Goal: Register for event/course

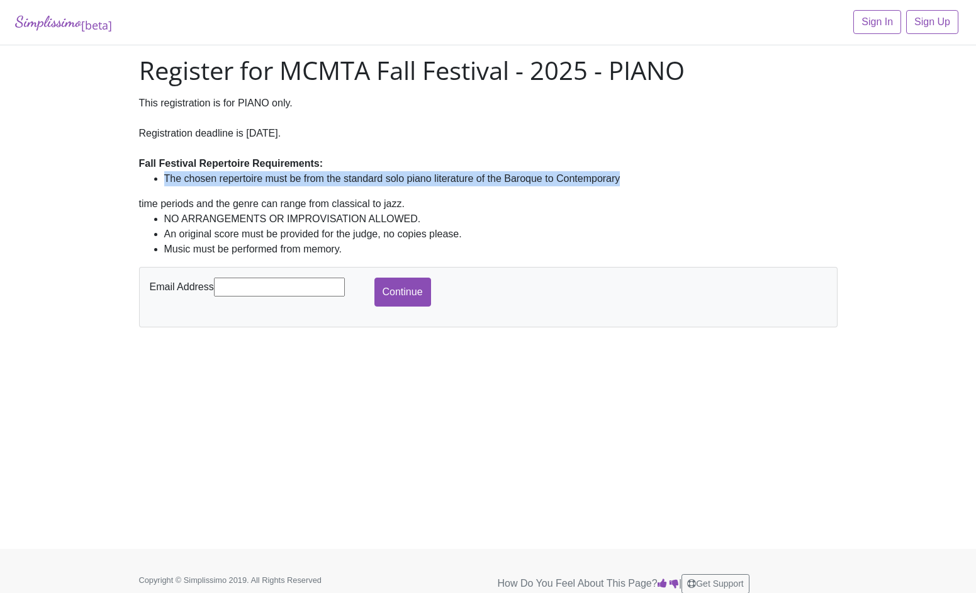
drag, startPoint x: 635, startPoint y: 178, endPoint x: 116, endPoint y: 181, distance: 518.9
click at [115, 181] on div "Simplissimo [beta] Sign In Sign Up Register for MCMTA Fall Festival - 2025 - PI…" at bounding box center [488, 274] width 976 height 548
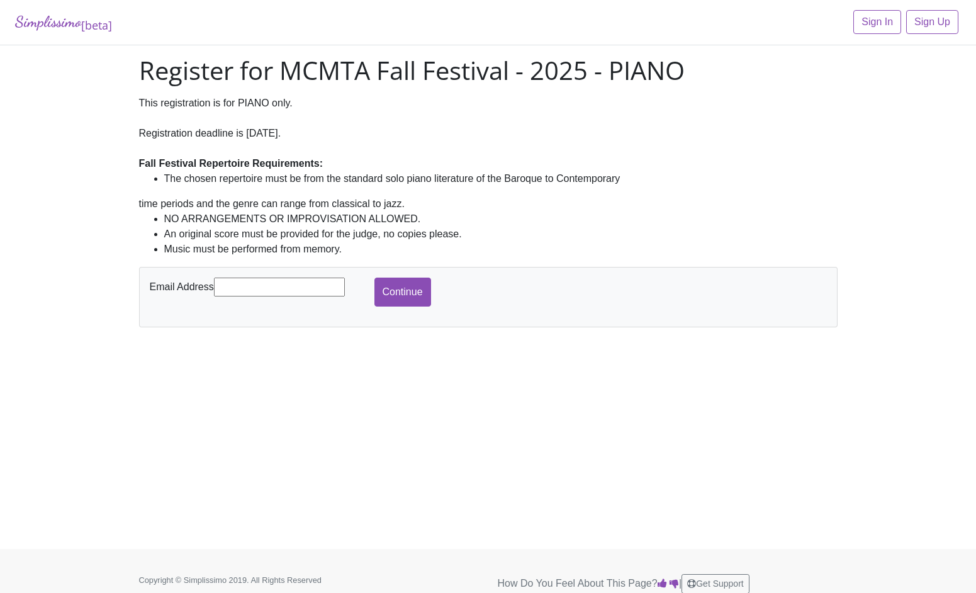
click at [334, 161] on div "This registration is for PIANO only. Registration deadline is Oct. 25, 2025. Fa…" at bounding box center [488, 133] width 698 height 75
click at [238, 286] on input "text" at bounding box center [279, 286] width 131 height 19
click at [174, 359] on div "Simplissimo [beta] Sign In Sign Up Register for MCMTA Fall Festival - 2025 - PI…" at bounding box center [488, 274] width 976 height 548
click at [272, 294] on input "text" at bounding box center [279, 286] width 131 height 19
type input "[PERSON_NAME][EMAIL_ADDRESS][DOMAIN_NAME]"
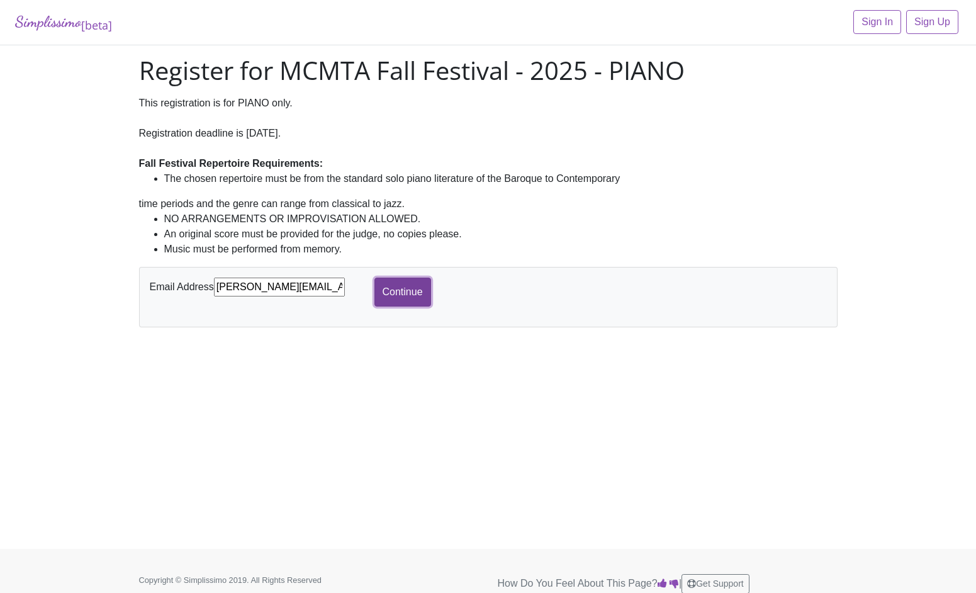
click at [399, 291] on input "Continue" at bounding box center [402, 291] width 57 height 29
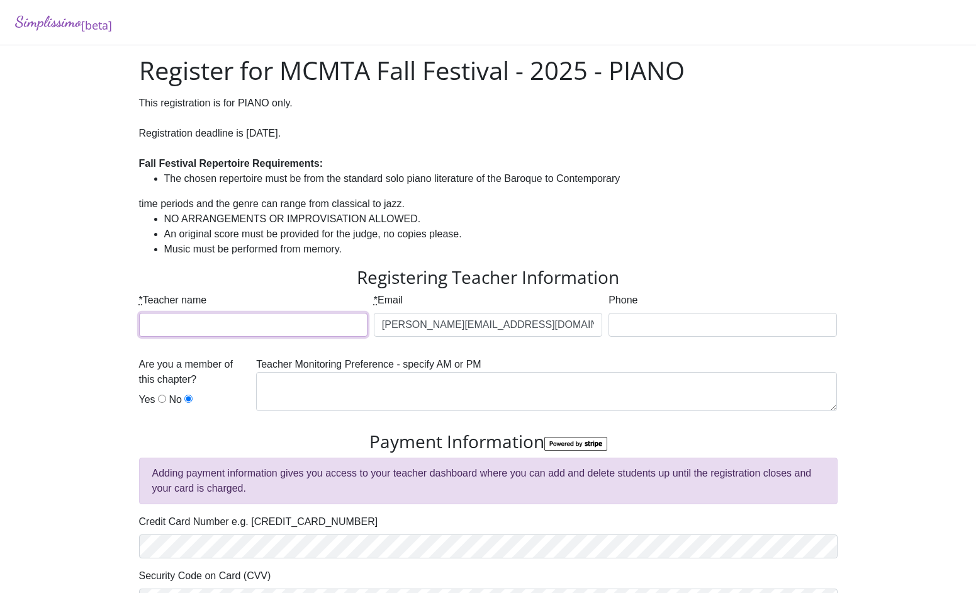
click at [222, 327] on input "* Teacher name" at bounding box center [253, 325] width 228 height 24
click at [503, 237] on li "An original score must be provided for the judge, no copies please." at bounding box center [500, 233] width 673 height 15
click at [474, 234] on li "An original score must be provided for the judge, no copies please." at bounding box center [500, 233] width 673 height 15
click at [183, 324] on input "* Teacher name" at bounding box center [253, 325] width 228 height 24
type input "[PERSON_NAME]"
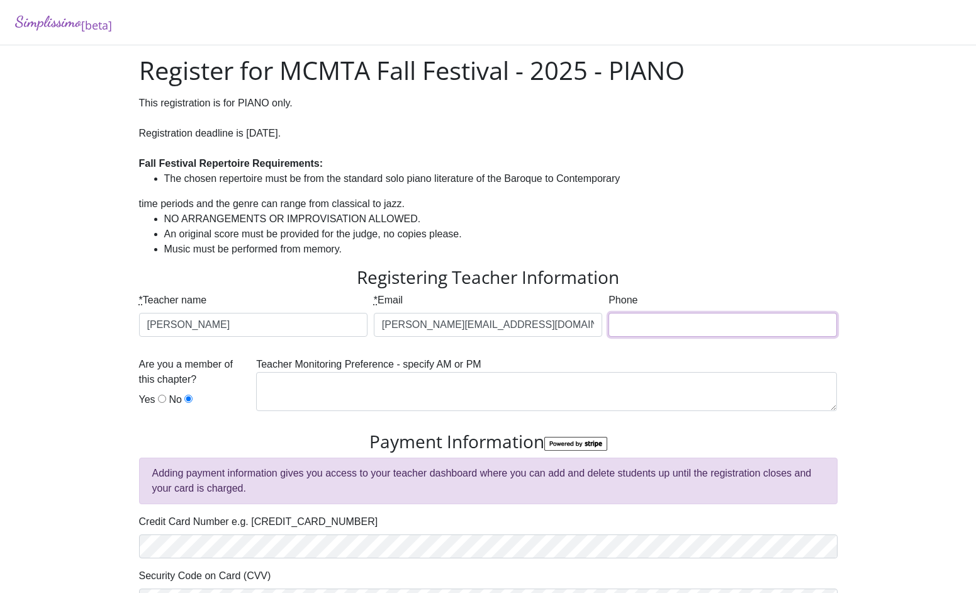
click at [646, 325] on input "Phone" at bounding box center [722, 325] width 228 height 24
type input "[PHONE_NUMBER]"
click at [281, 381] on textarea at bounding box center [546, 391] width 581 height 39
click at [323, 387] on textarea at bounding box center [546, 391] width 581 height 39
click at [311, 379] on textarea at bounding box center [546, 391] width 581 height 39
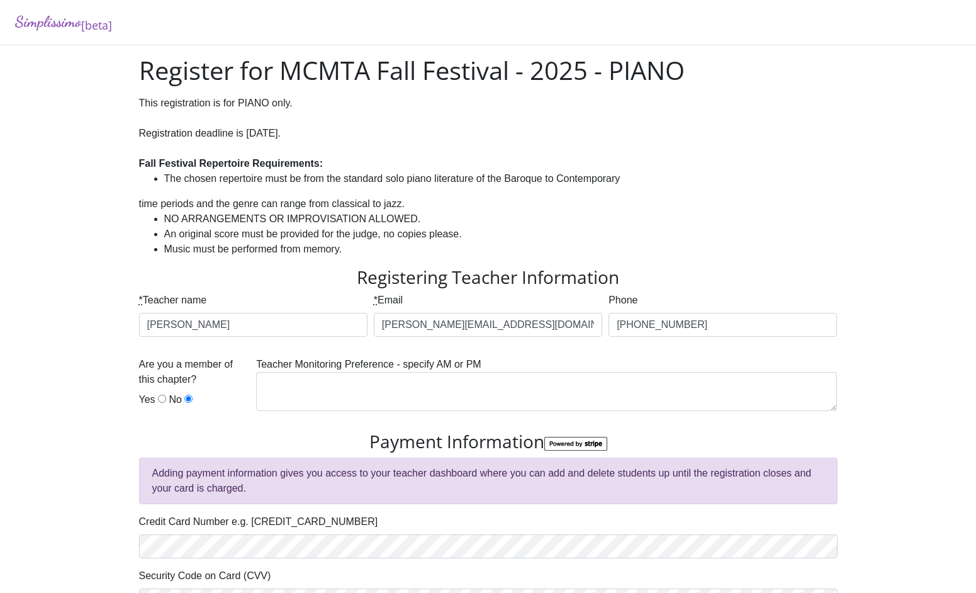
click at [160, 398] on input "Yes" at bounding box center [162, 398] width 8 height 8
radio input "true"
click at [387, 389] on textarea at bounding box center [546, 391] width 581 height 39
click at [335, 389] on textarea at bounding box center [546, 391] width 581 height 39
type textarea "Available all day"
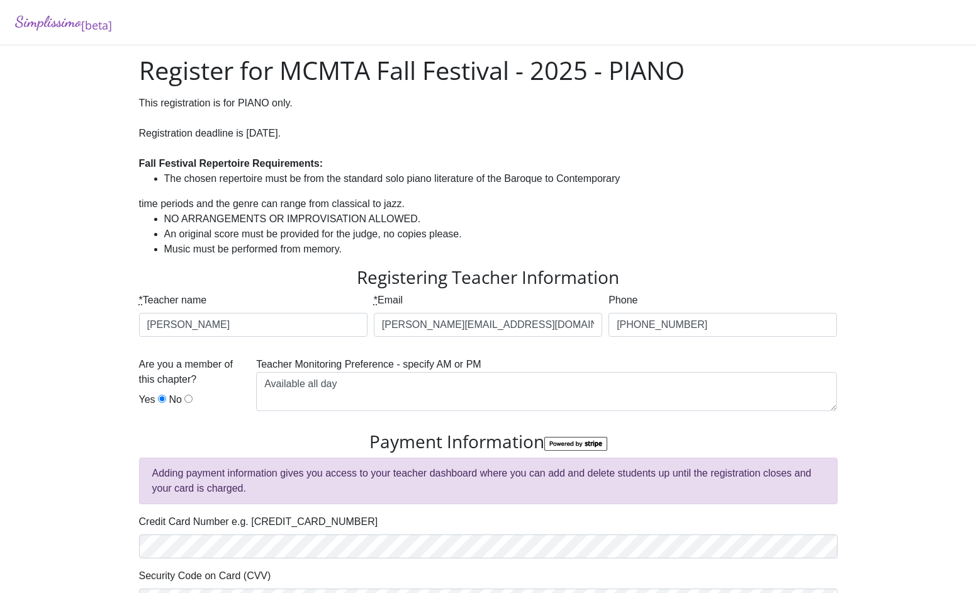
click at [38, 318] on div "Simplissimo [beta] Register for MCMTA Fall Festival - 2025 - PIANO This registr…" at bounding box center [488, 343] width 976 height 686
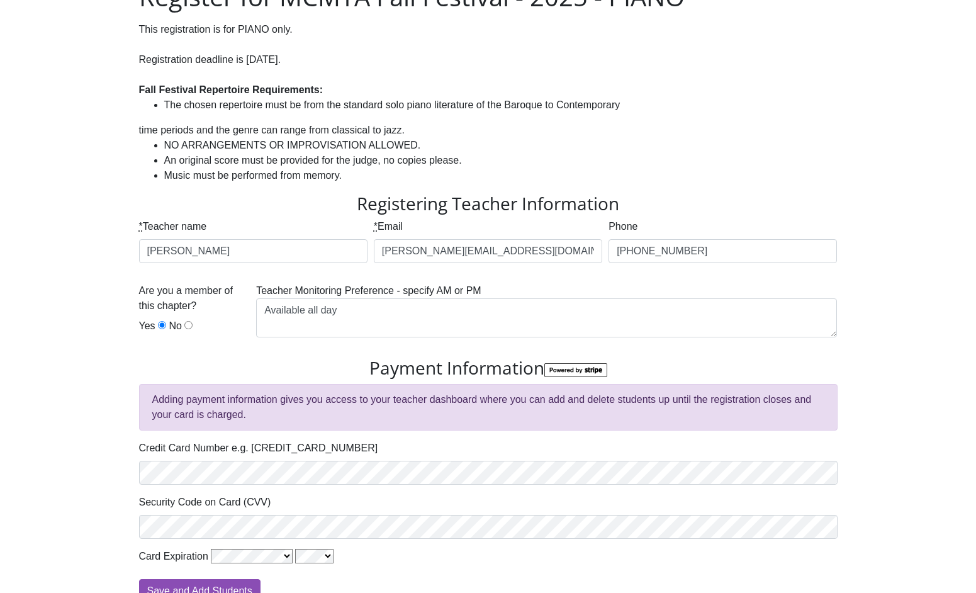
scroll to position [144, 0]
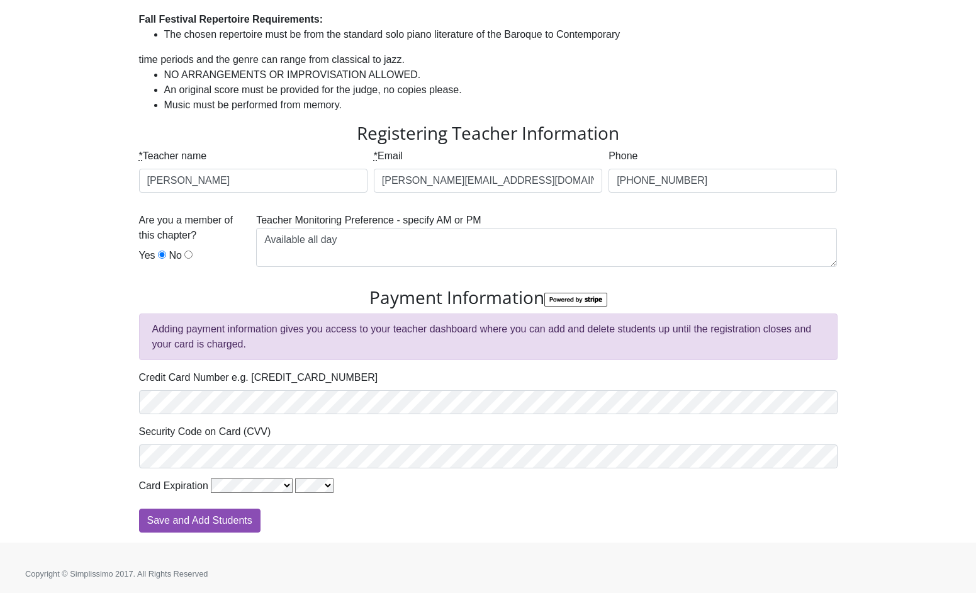
click at [911, 113] on div "Simplissimo [beta] Register for MCMTA Fall Festival - 2025 - PIANO This registr…" at bounding box center [488, 199] width 976 height 686
click at [100, 368] on div "Simplissimo [beta] Register for MCMTA Fall Festival - 2025 - PIANO This registr…" at bounding box center [488, 199] width 976 height 686
click at [191, 522] on input "Save and Add Students" at bounding box center [199, 520] width 121 height 24
type input "Processing"
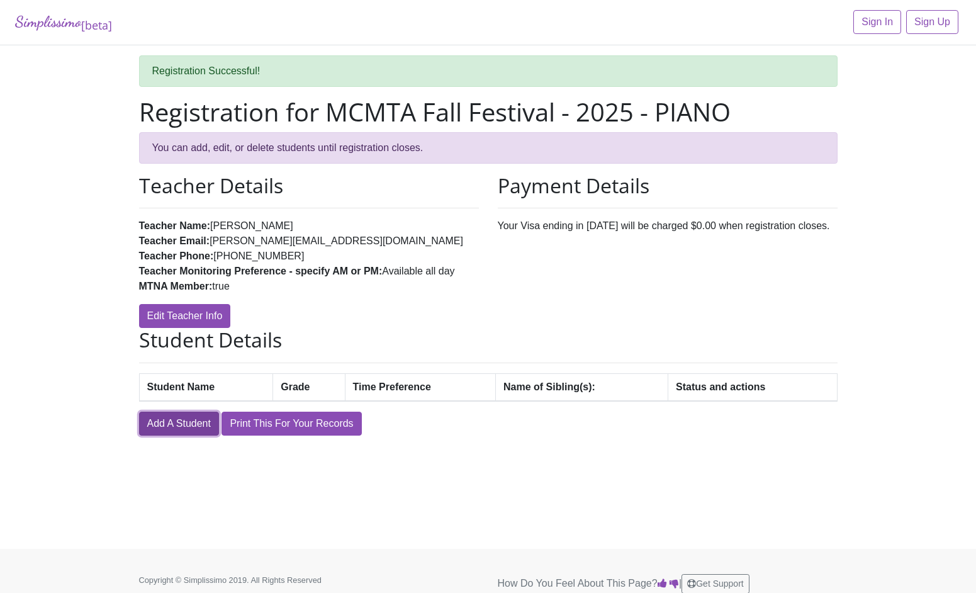
click at [182, 423] on link "Add A Student" at bounding box center [179, 423] width 80 height 24
